Goal: Transaction & Acquisition: Purchase product/service

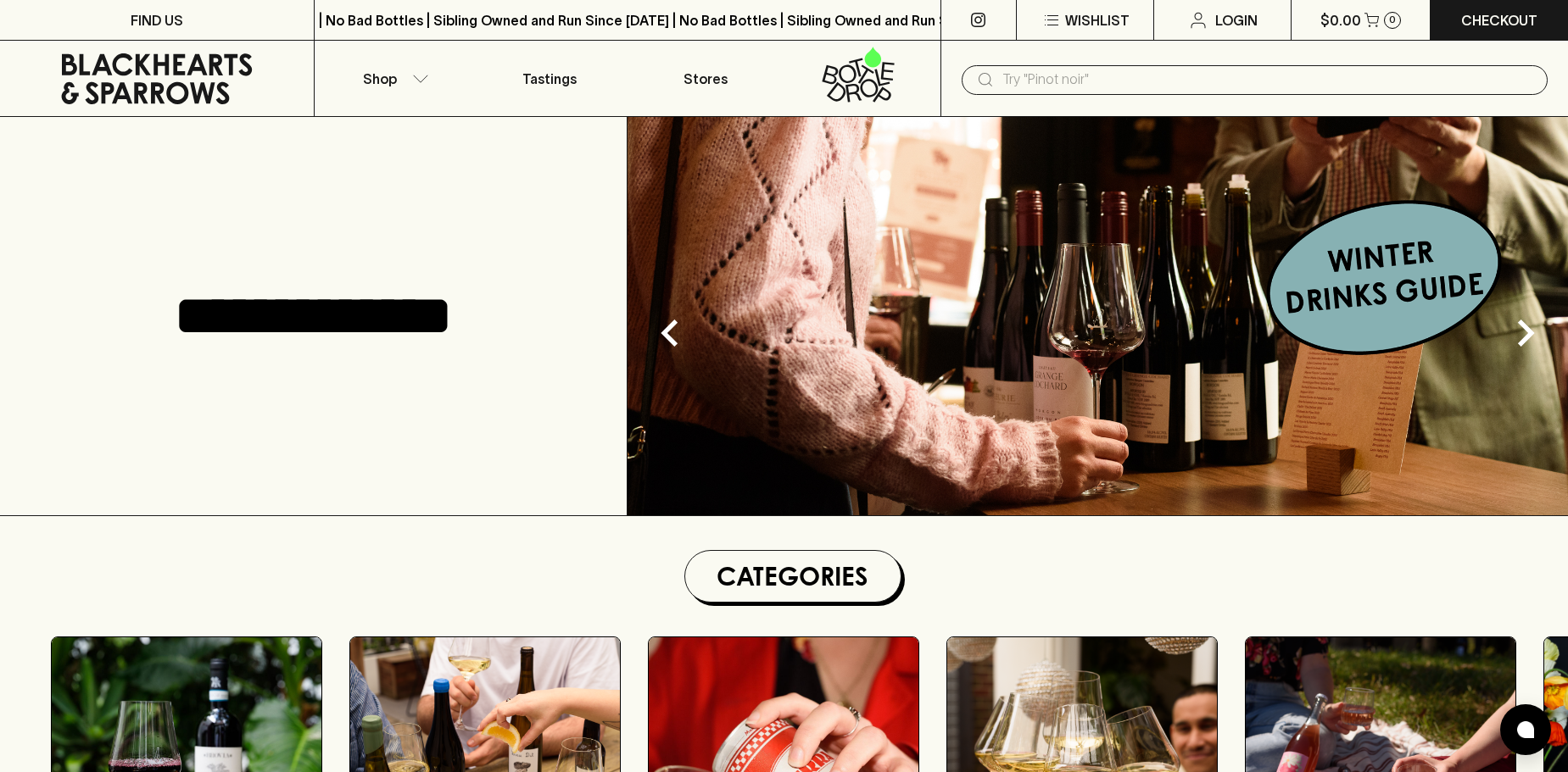
click at [1030, 78] on input "text" at bounding box center [1268, 80] width 532 height 27
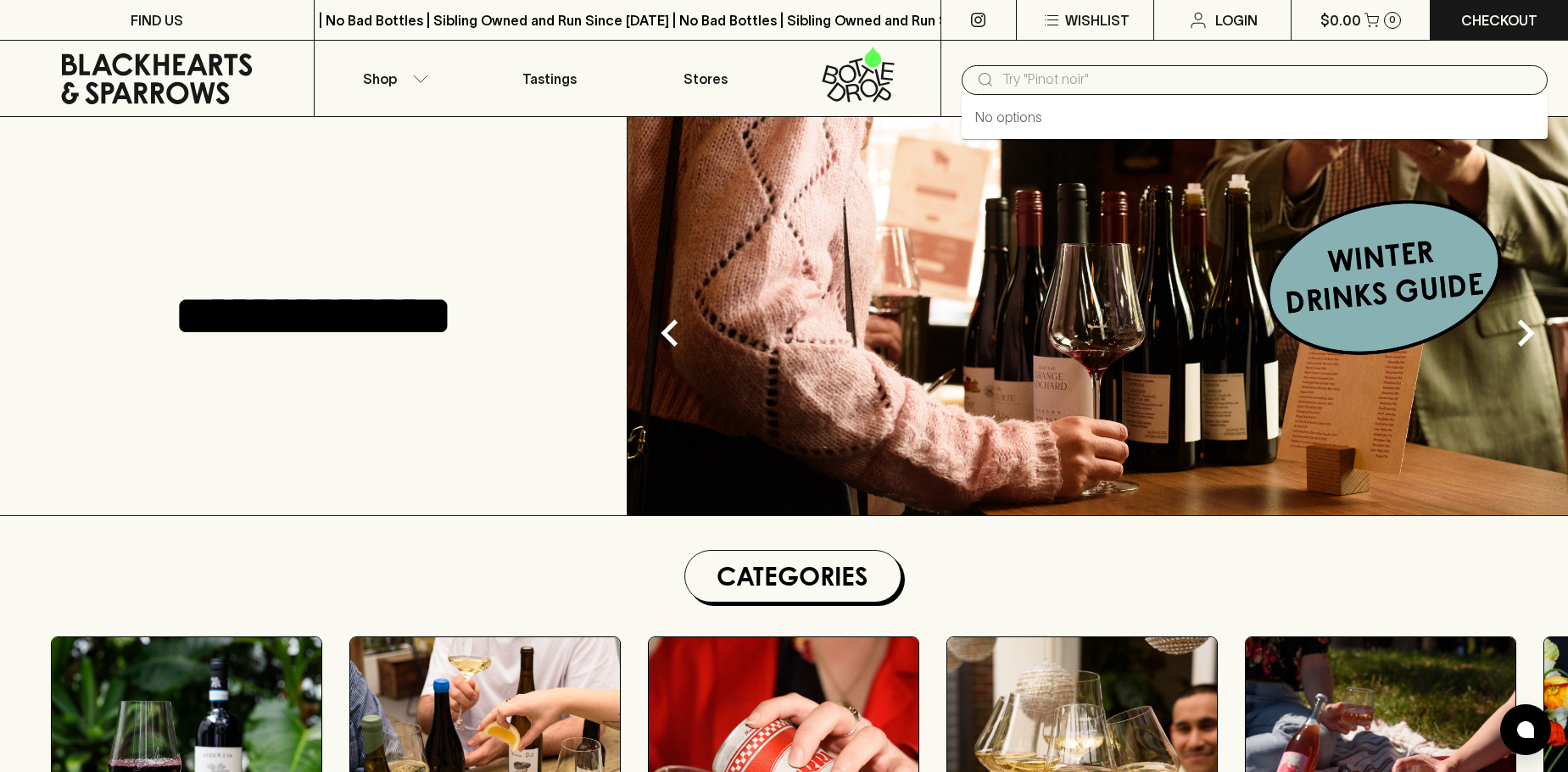
paste input "Domaine des Huards Initia Cremant du Loire Chardonnay Pinot Noir NV"
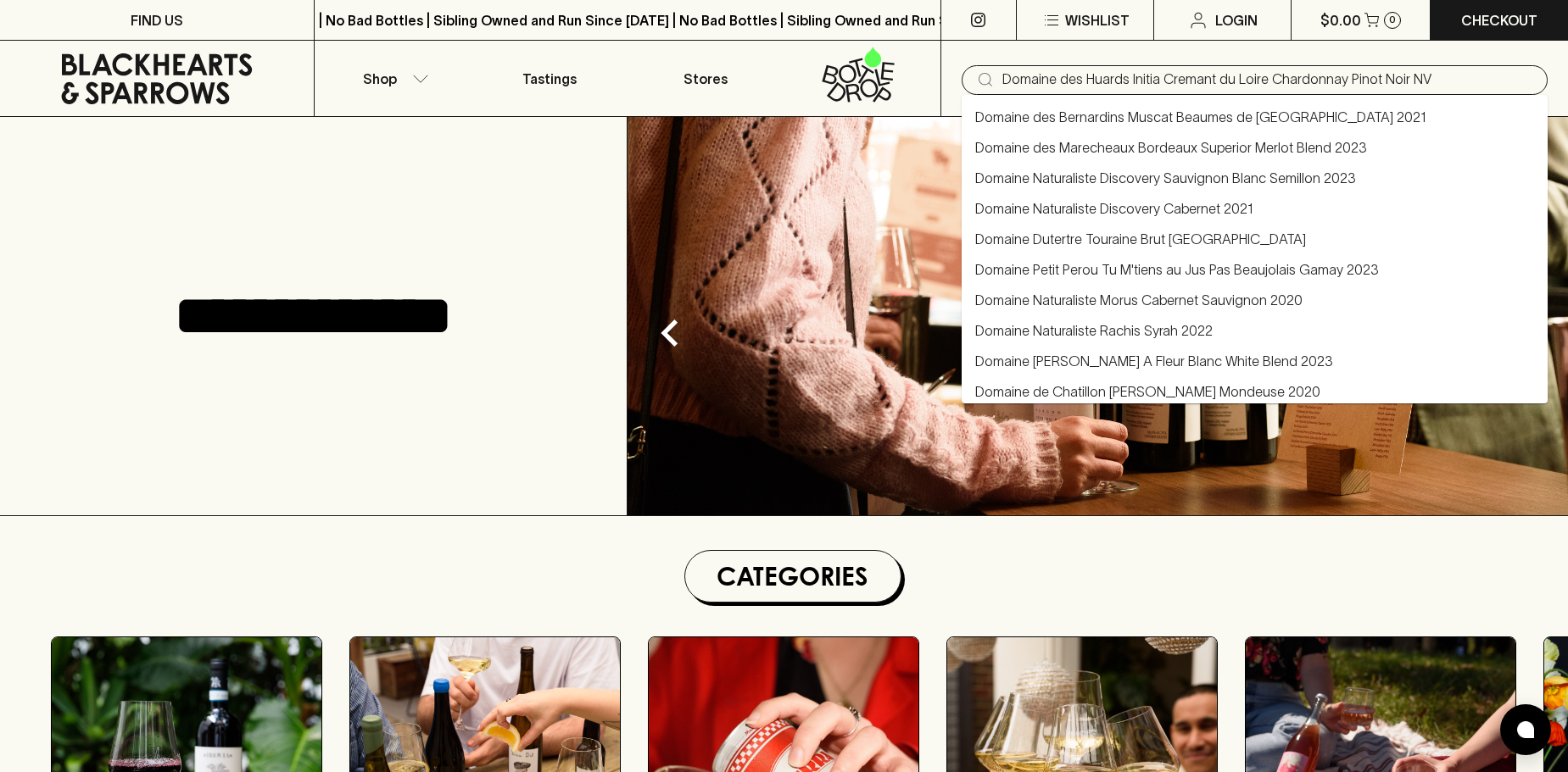
drag, startPoint x: 1160, startPoint y: 74, endPoint x: 1439, endPoint y: 73, distance: 279.0
click at [1439, 73] on input "Domaine des Huards Initia Cremant du Loire Chardonnay Pinot Noir NV" at bounding box center [1268, 80] width 532 height 27
type input "Domaine des Huards Initia"
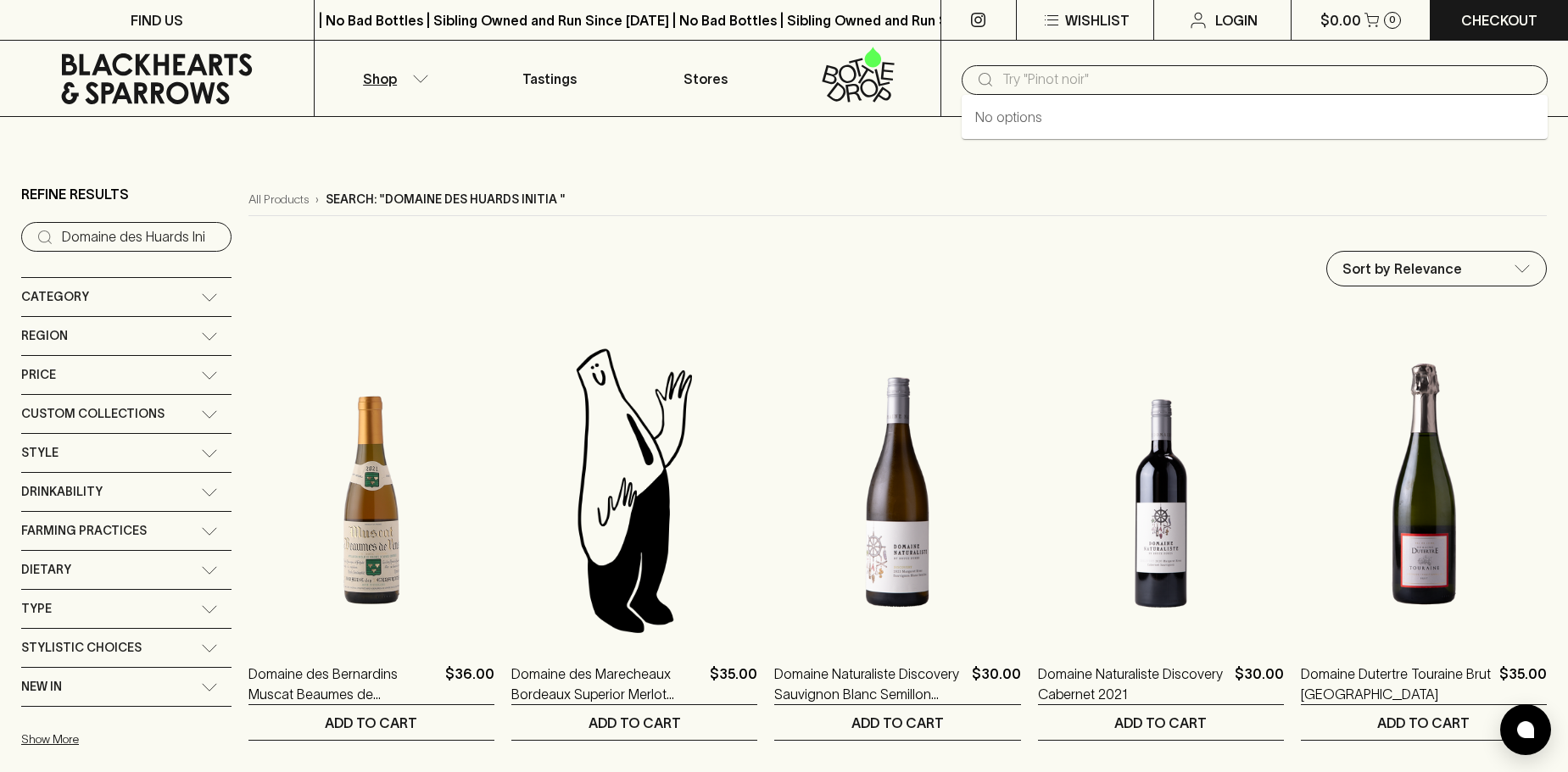
click at [1240, 71] on input "text" at bounding box center [1268, 80] width 532 height 27
paste input "Domaine des Huards Initia Cremant du Loire Chardonnay Pinot Noir NV"
type input "Domaine des Huards Initia Cremant du Loire Chardonnay Pinot Noir NV"
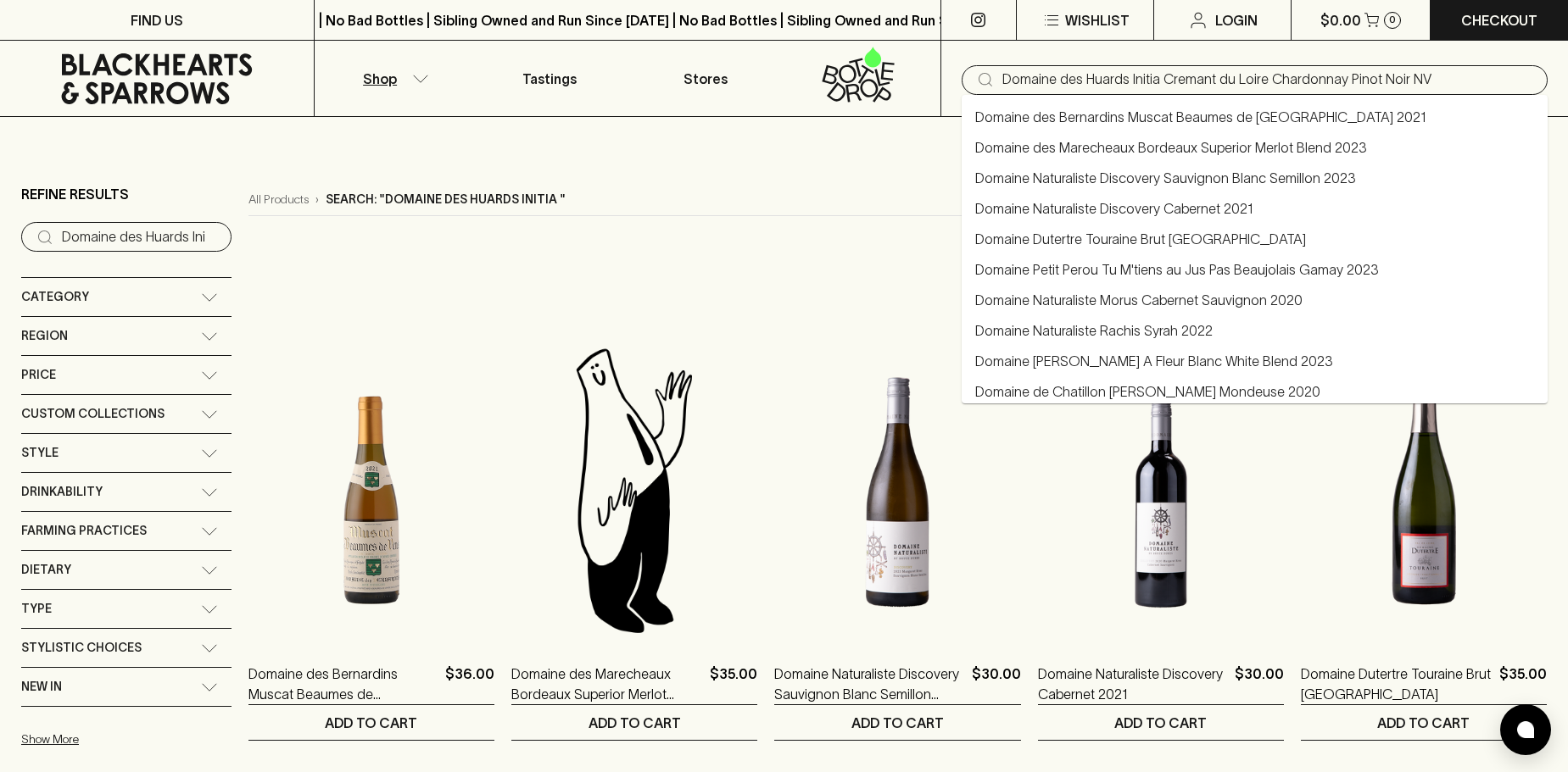
drag, startPoint x: 1430, startPoint y: 80, endPoint x: 991, endPoint y: 69, distance: 439.1
click at [991, 69] on div "​ Domaine des Huards Initia Cremant du Loire Chardonnay Pinot Noir NV" at bounding box center [1254, 80] width 586 height 30
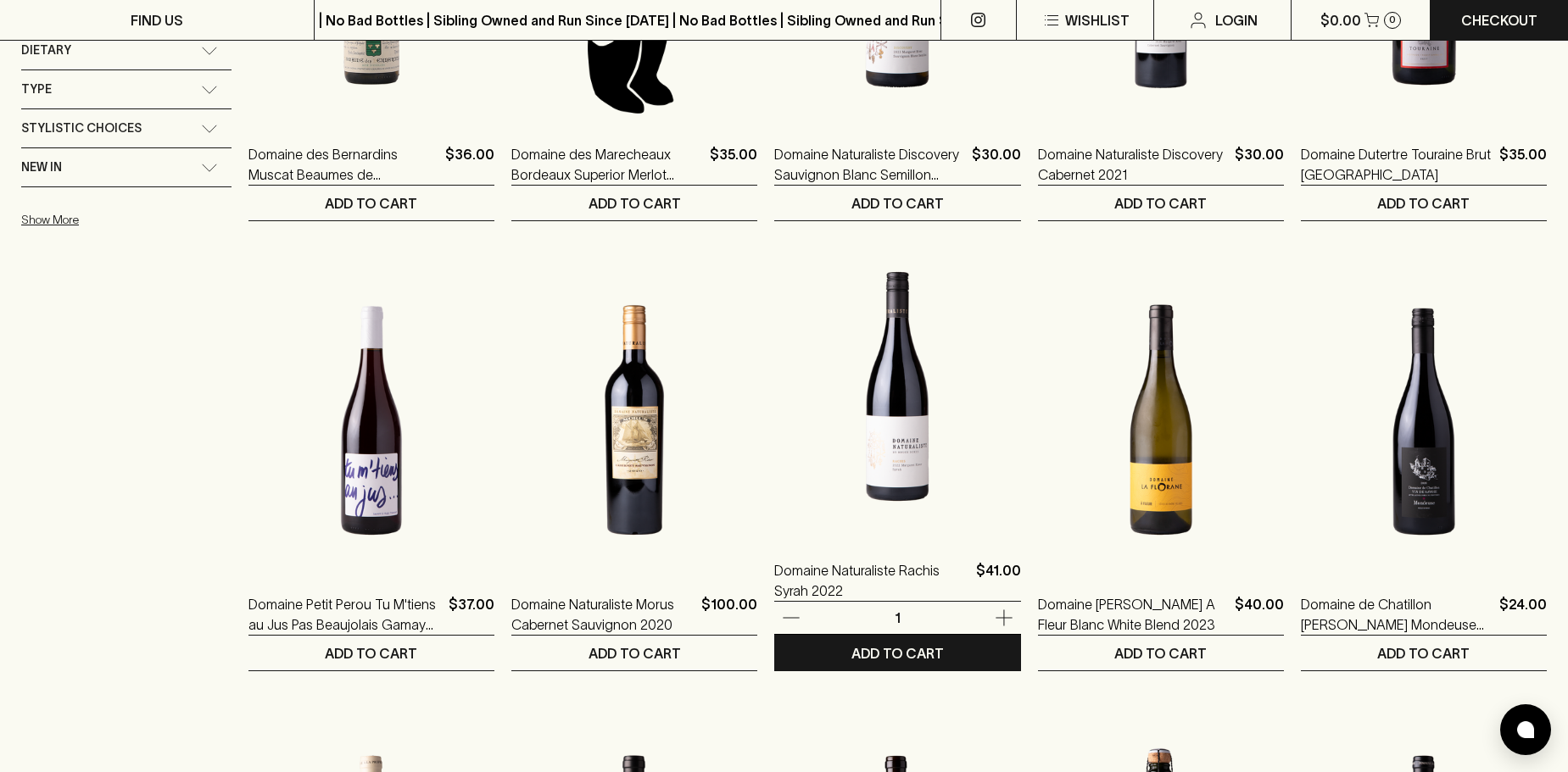
scroll to position [254, 0]
